Goal: Task Accomplishment & Management: Manage account settings

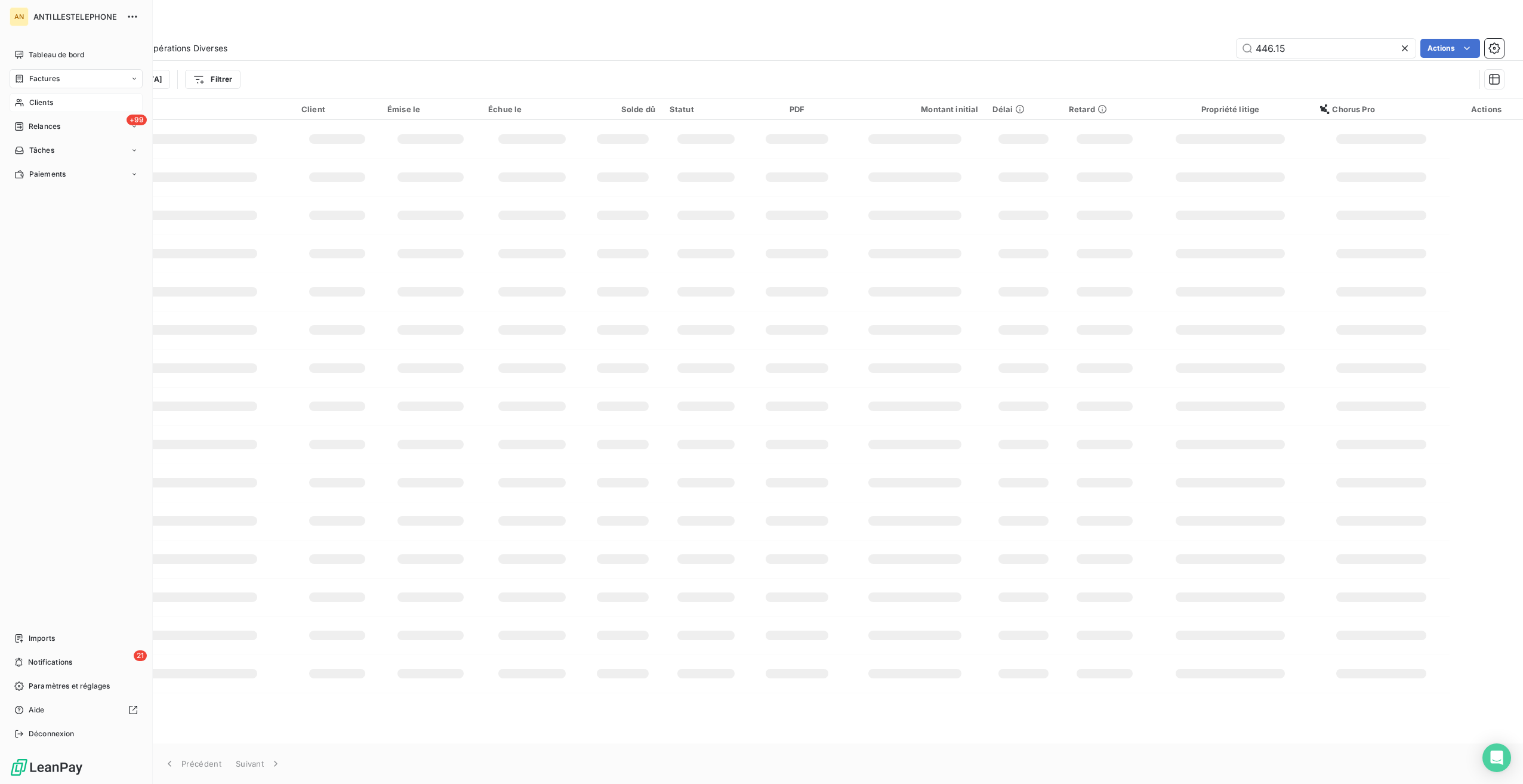
click at [24, 102] on icon at bounding box center [19, 102] width 10 height 10
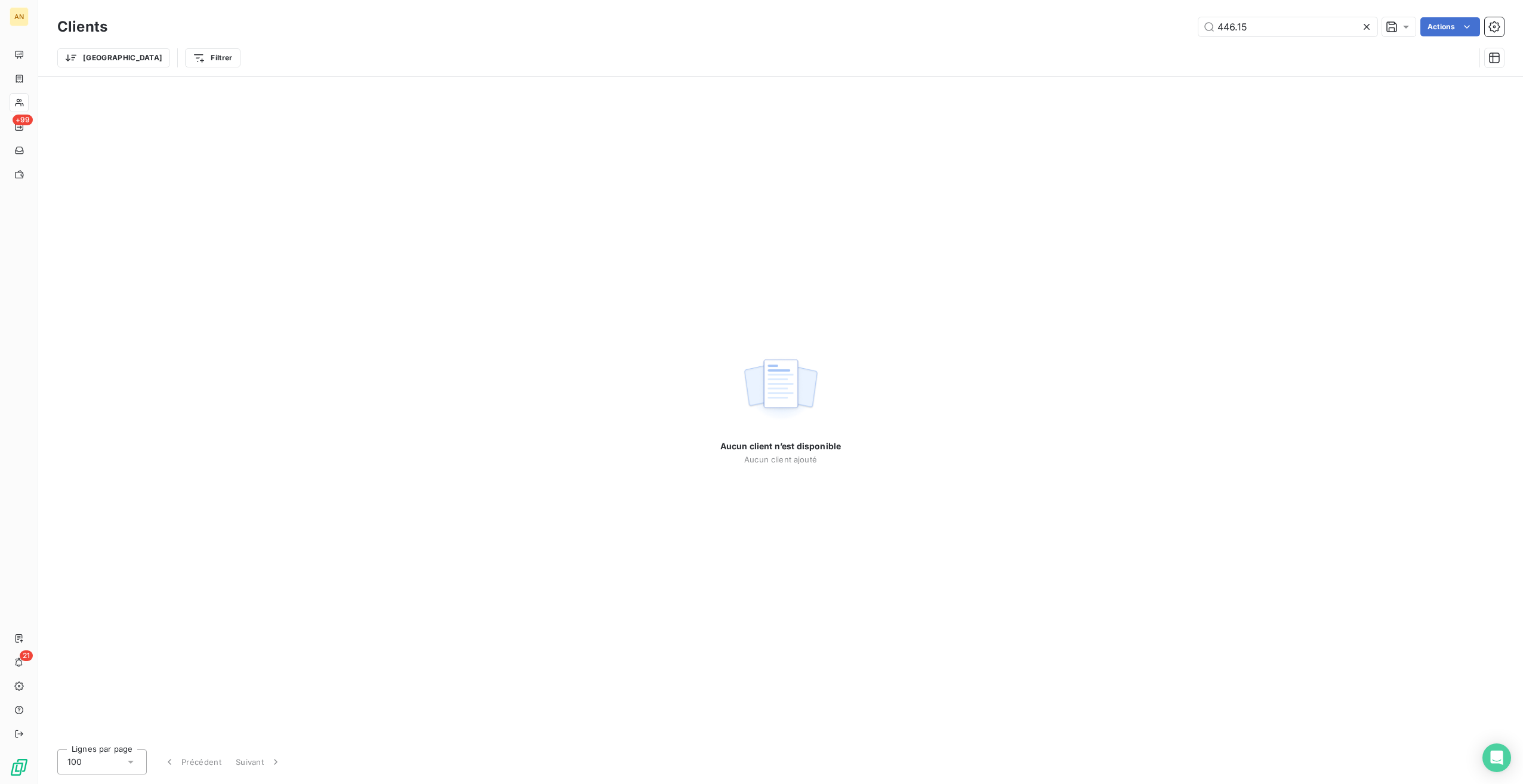
drag, startPoint x: 1264, startPoint y: 29, endPoint x: 1113, endPoint y: 5, distance: 152.9
click at [1126, 18] on div "446.15 Actions" at bounding box center [812, 26] width 1382 height 19
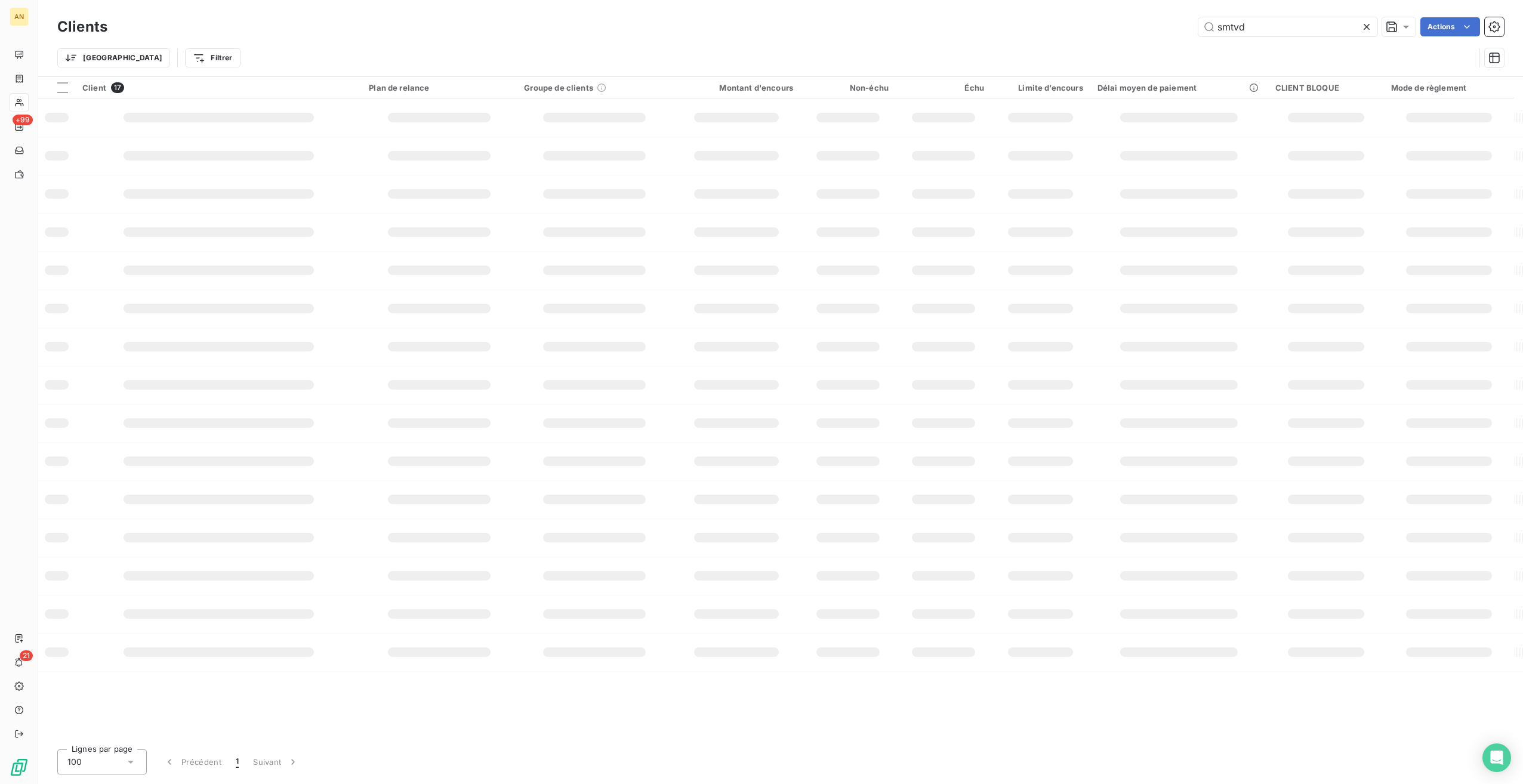
type input "smtvd"
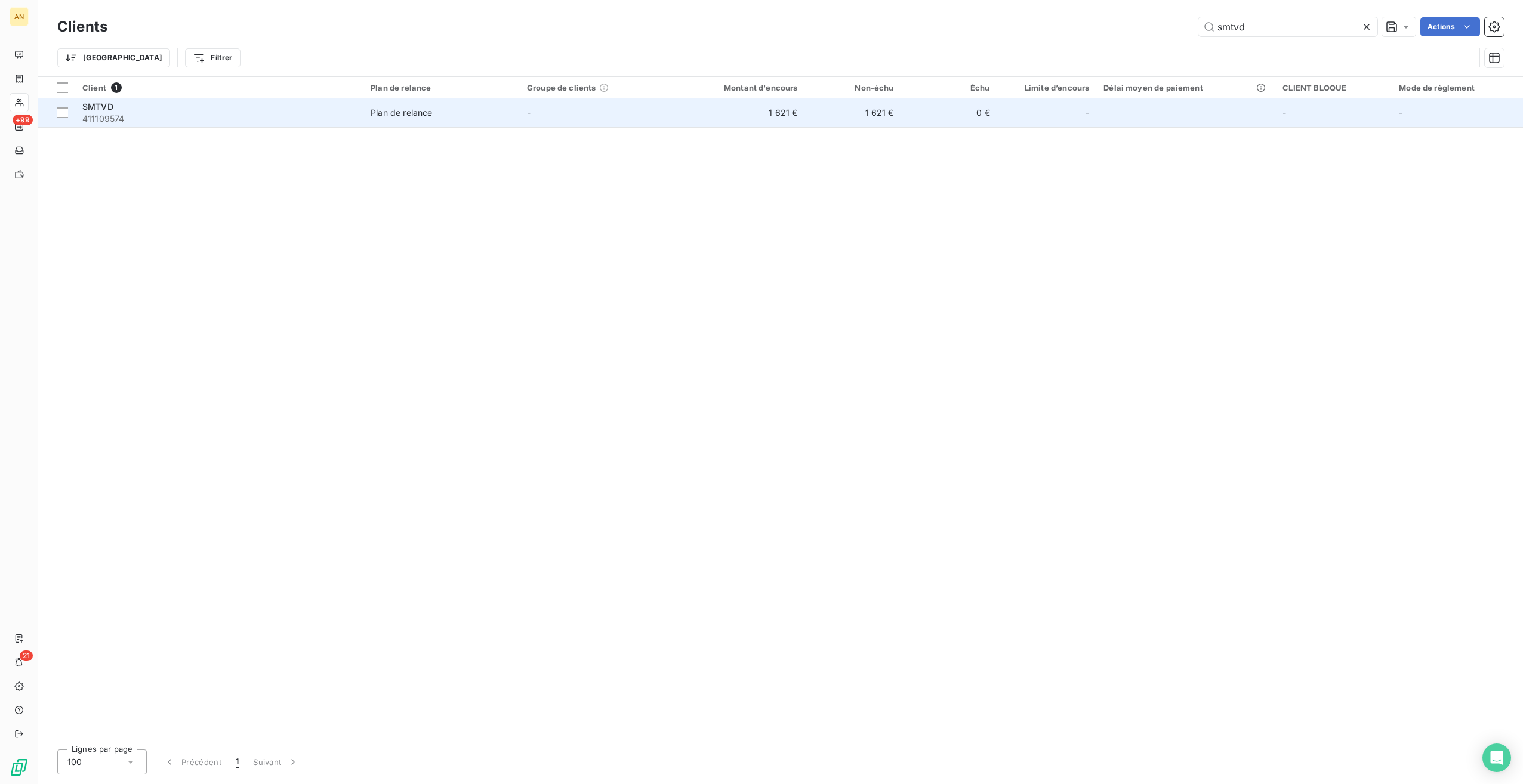
click at [1004, 123] on td "-" at bounding box center [1047, 113] width 100 height 29
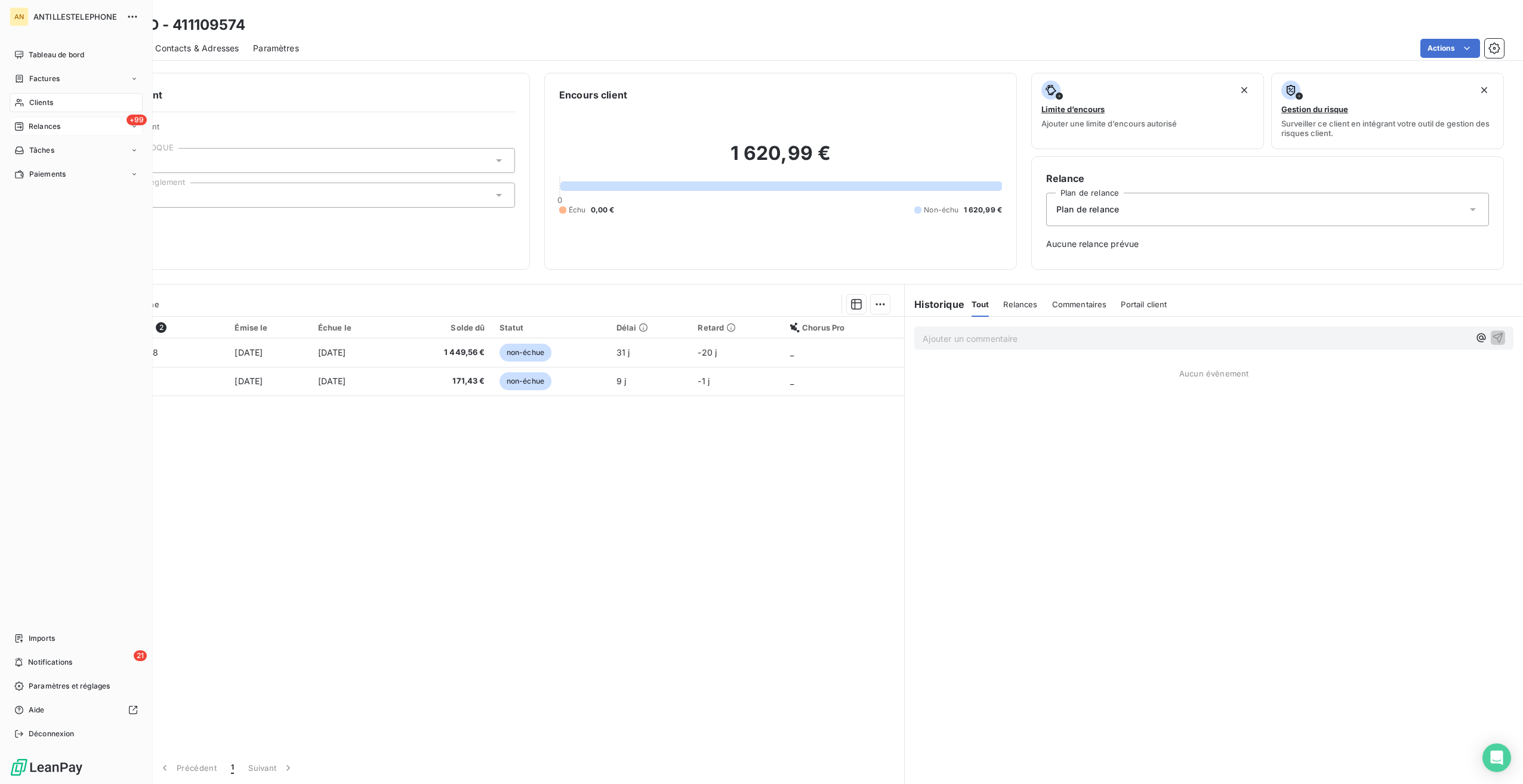
click at [39, 126] on span "Relances" at bounding box center [44, 127] width 32 height 11
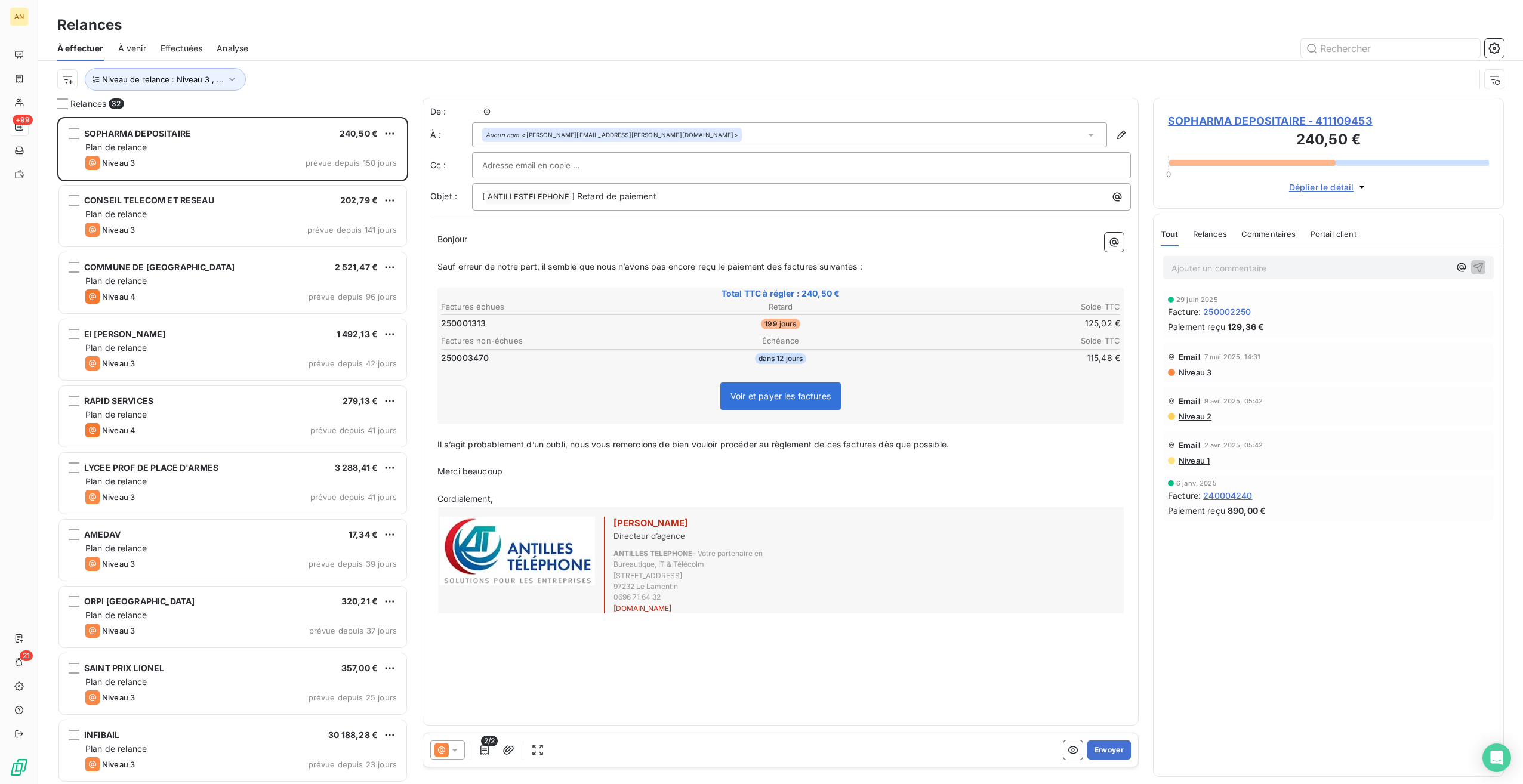
scroll to position [658, 342]
